Goal: Task Accomplishment & Management: Manage account settings

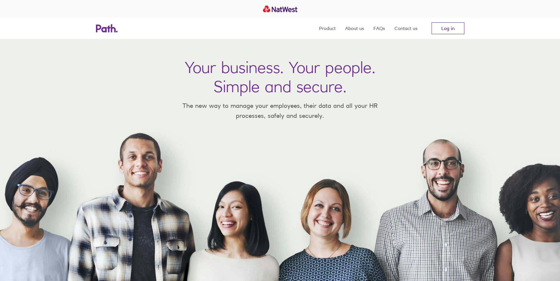
click at [454, 28] on link "Log in" at bounding box center [447, 28] width 33 height 12
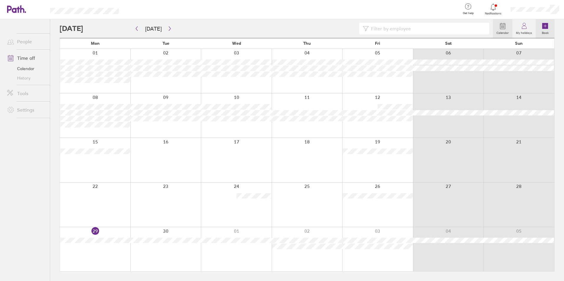
click at [546, 25] on icon at bounding box center [545, 26] width 6 height 6
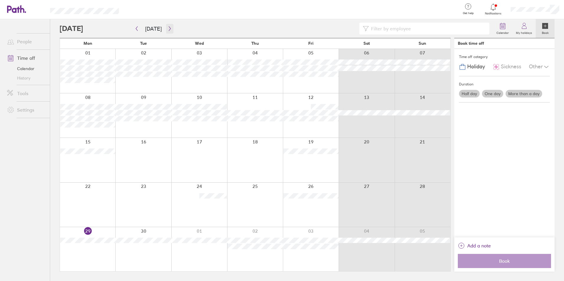
click at [171, 27] on button "button" at bounding box center [169, 29] width 7 height 10
click at [135, 28] on icon "button" at bounding box center [137, 28] width 4 height 5
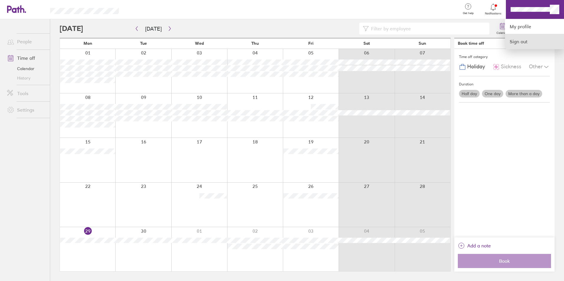
click at [523, 41] on link "Sign out" at bounding box center [534, 41] width 59 height 15
